Goal: Navigation & Orientation: Find specific page/section

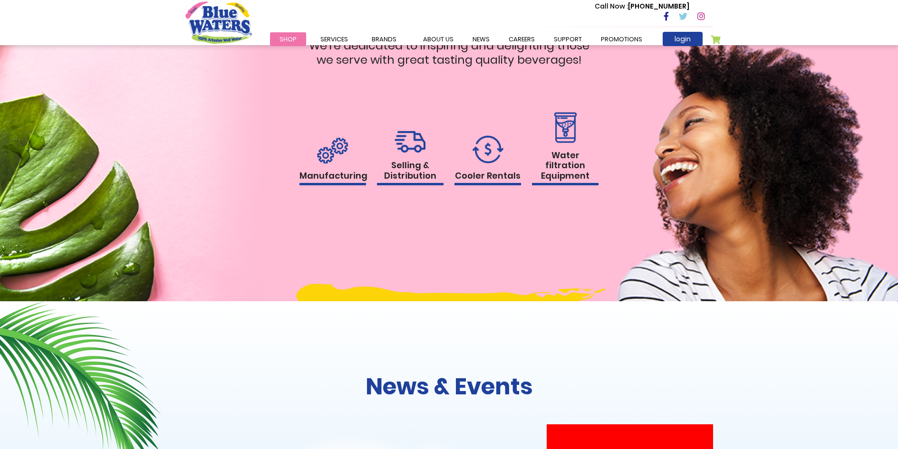
scroll to position [951, 0]
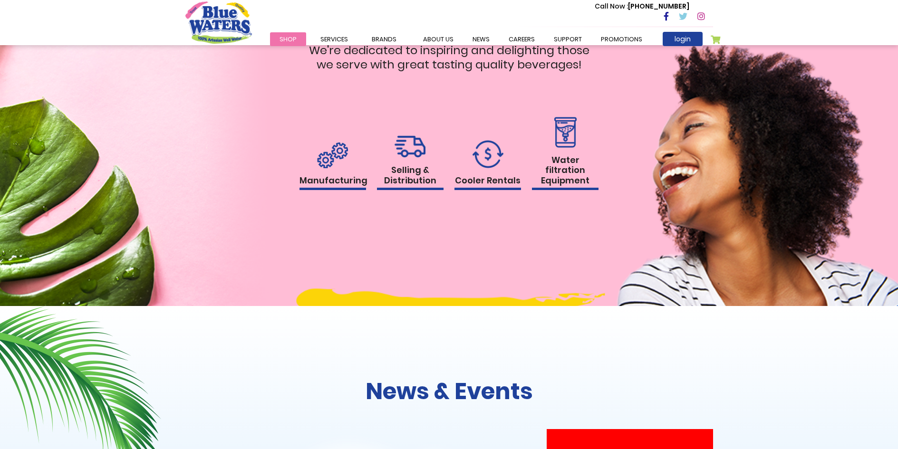
click at [339, 180] on h1 "Manufacturing" at bounding box center [333, 182] width 67 height 15
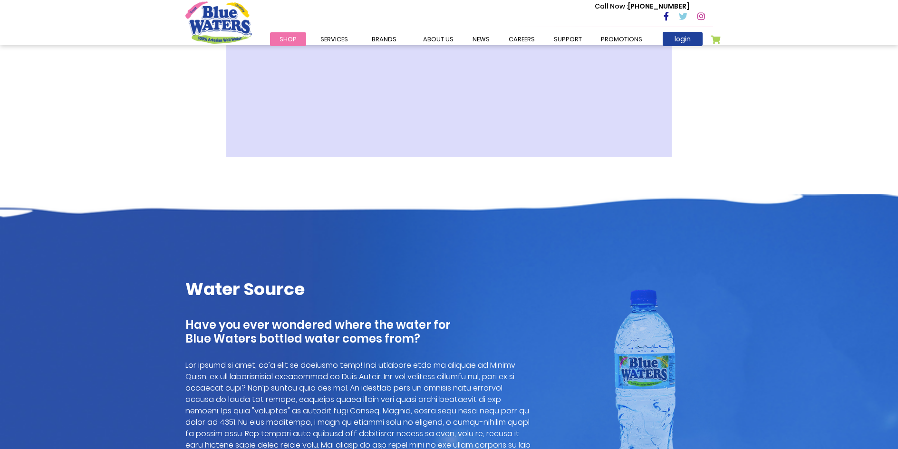
scroll to position [188, 0]
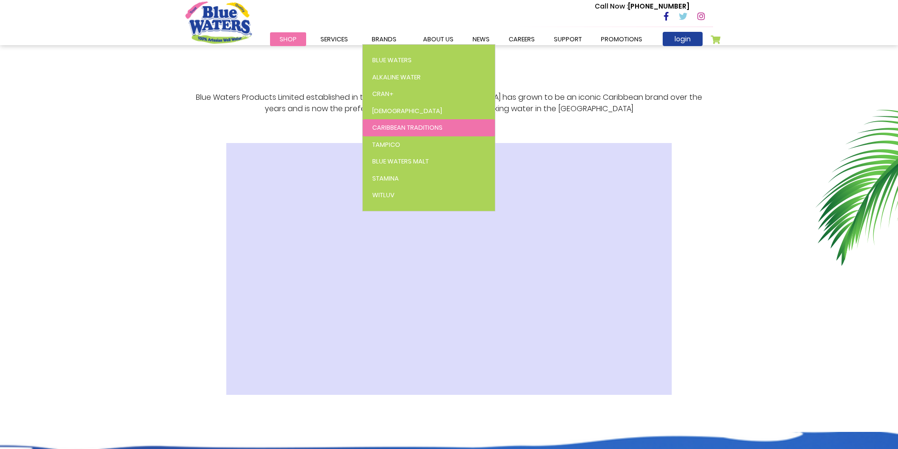
click at [389, 127] on span "Caribbean Traditions" at bounding box center [407, 127] width 70 height 9
